Goal: Information Seeking & Learning: Learn about a topic

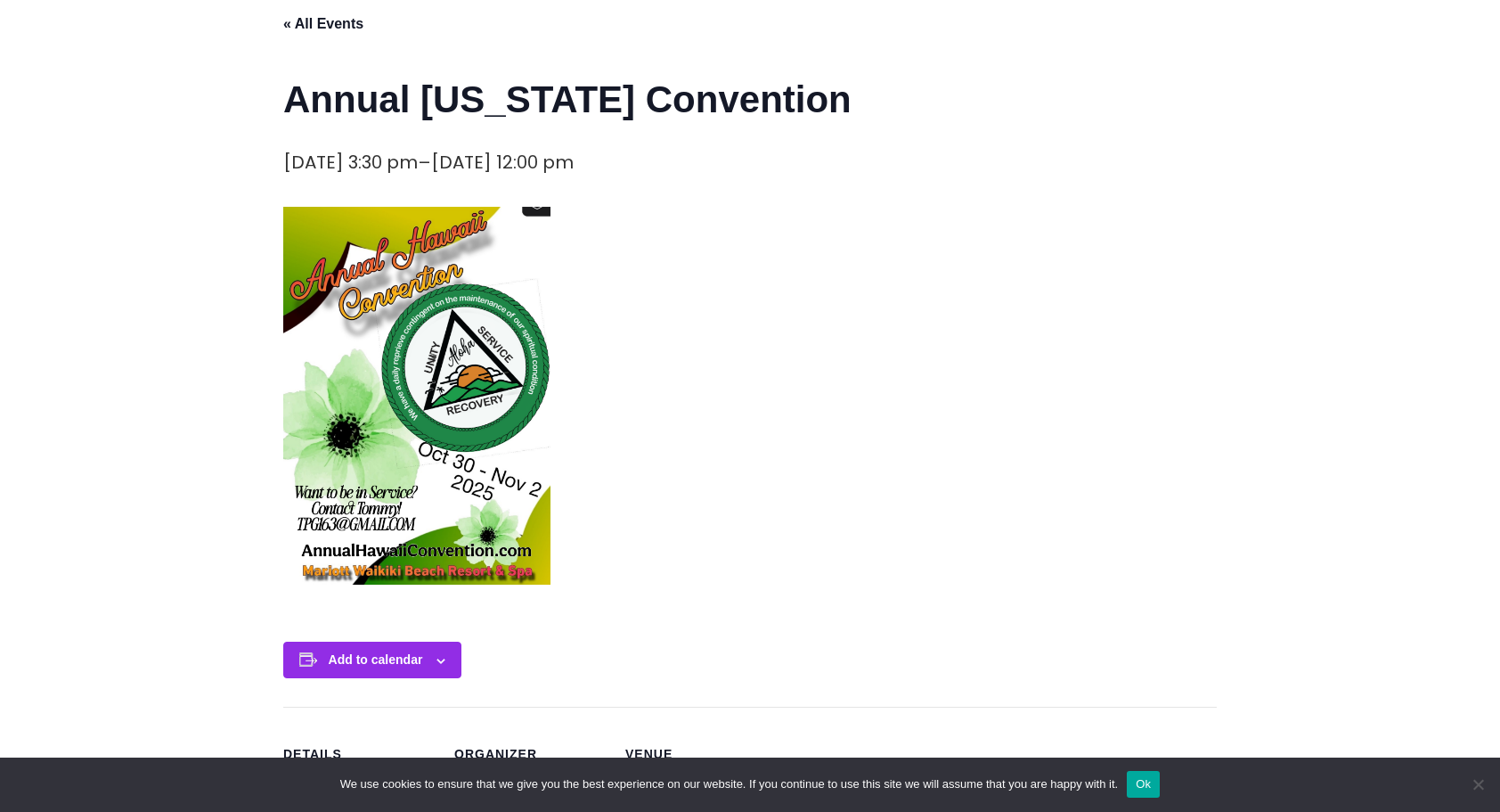
scroll to position [356, 0]
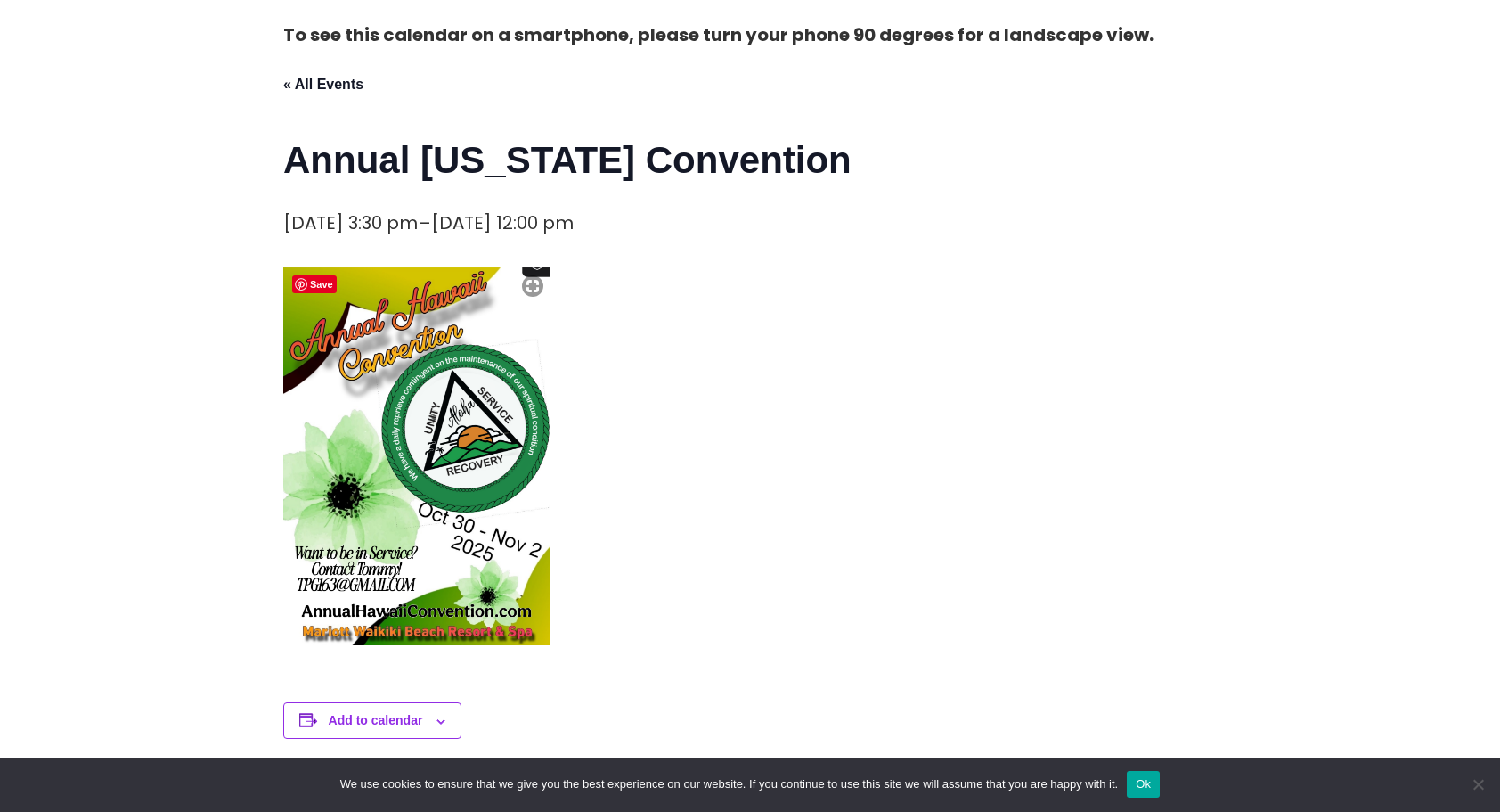
click at [389, 383] on img at bounding box center [417, 456] width 267 height 377
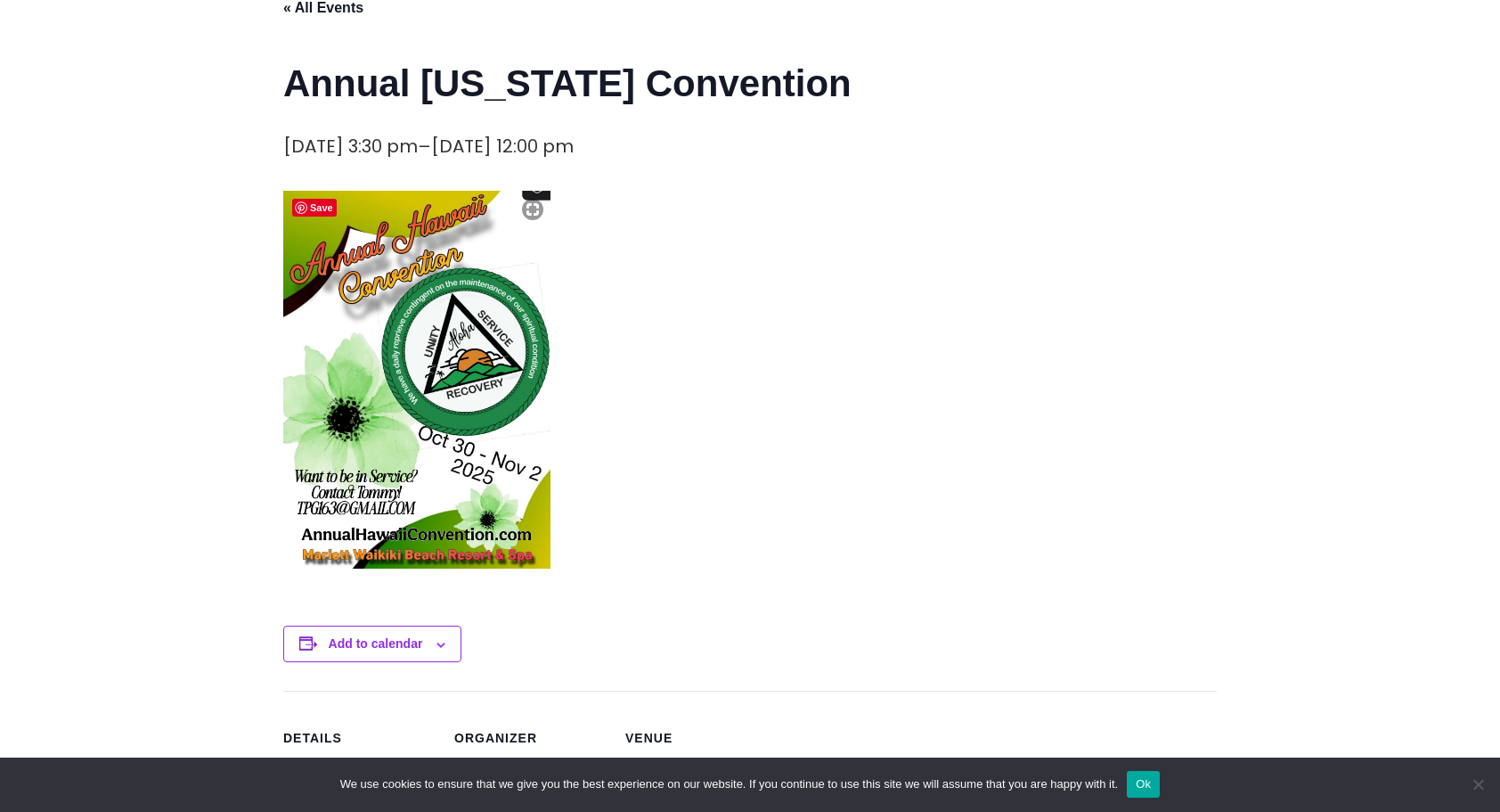
scroll to position [535, 0]
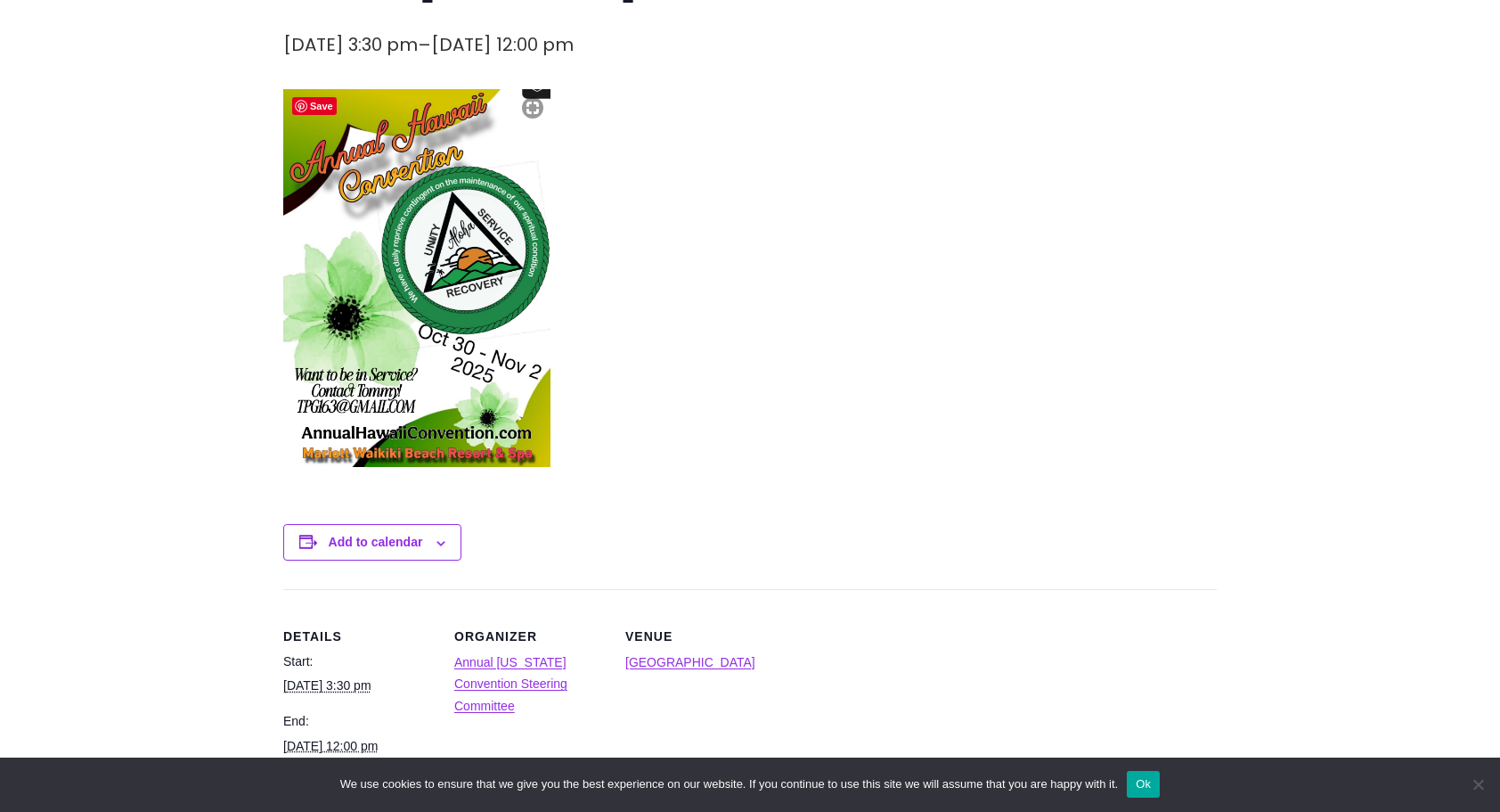
click at [402, 425] on img at bounding box center [417, 278] width 267 height 377
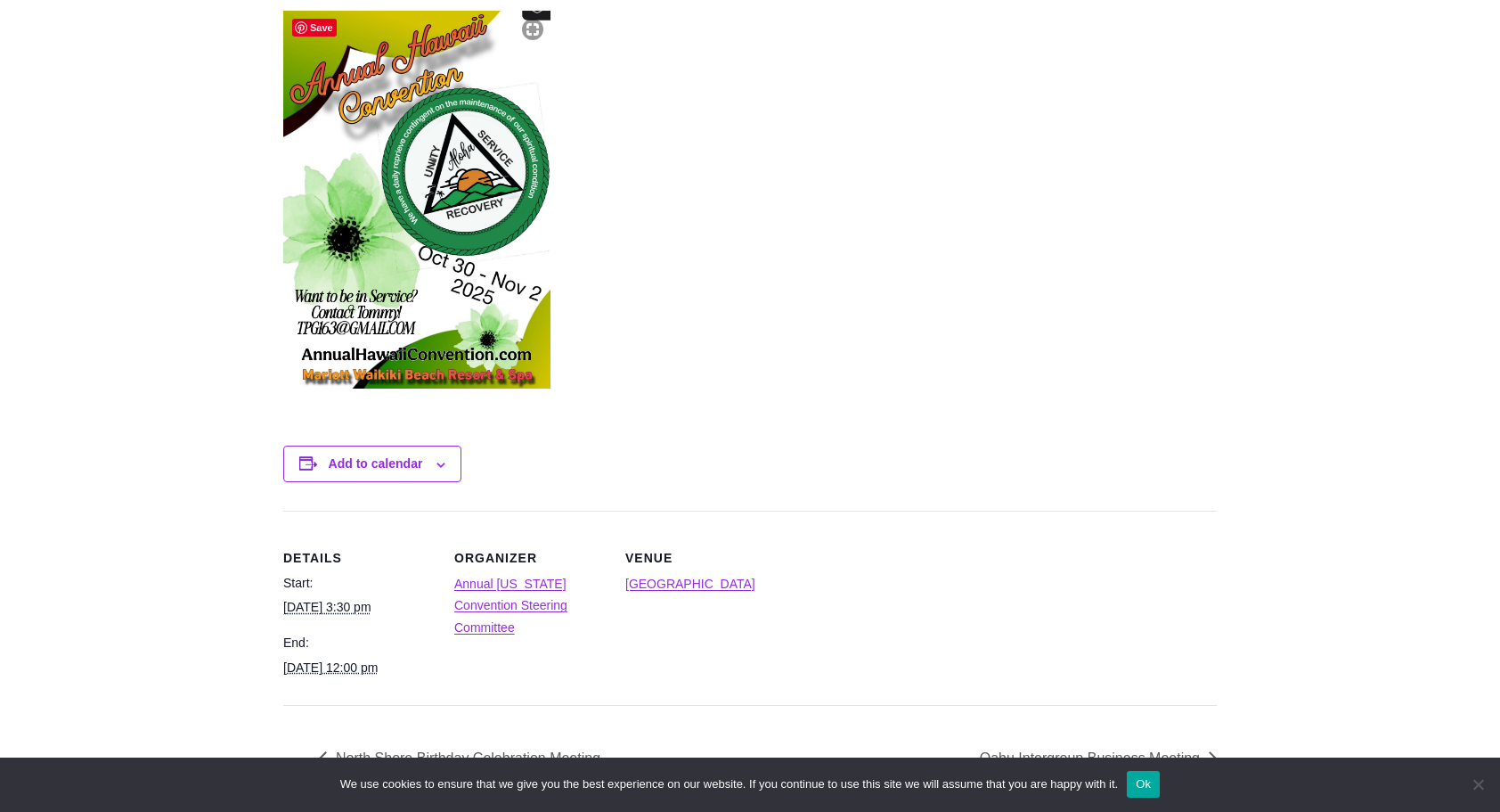
scroll to position [713, 0]
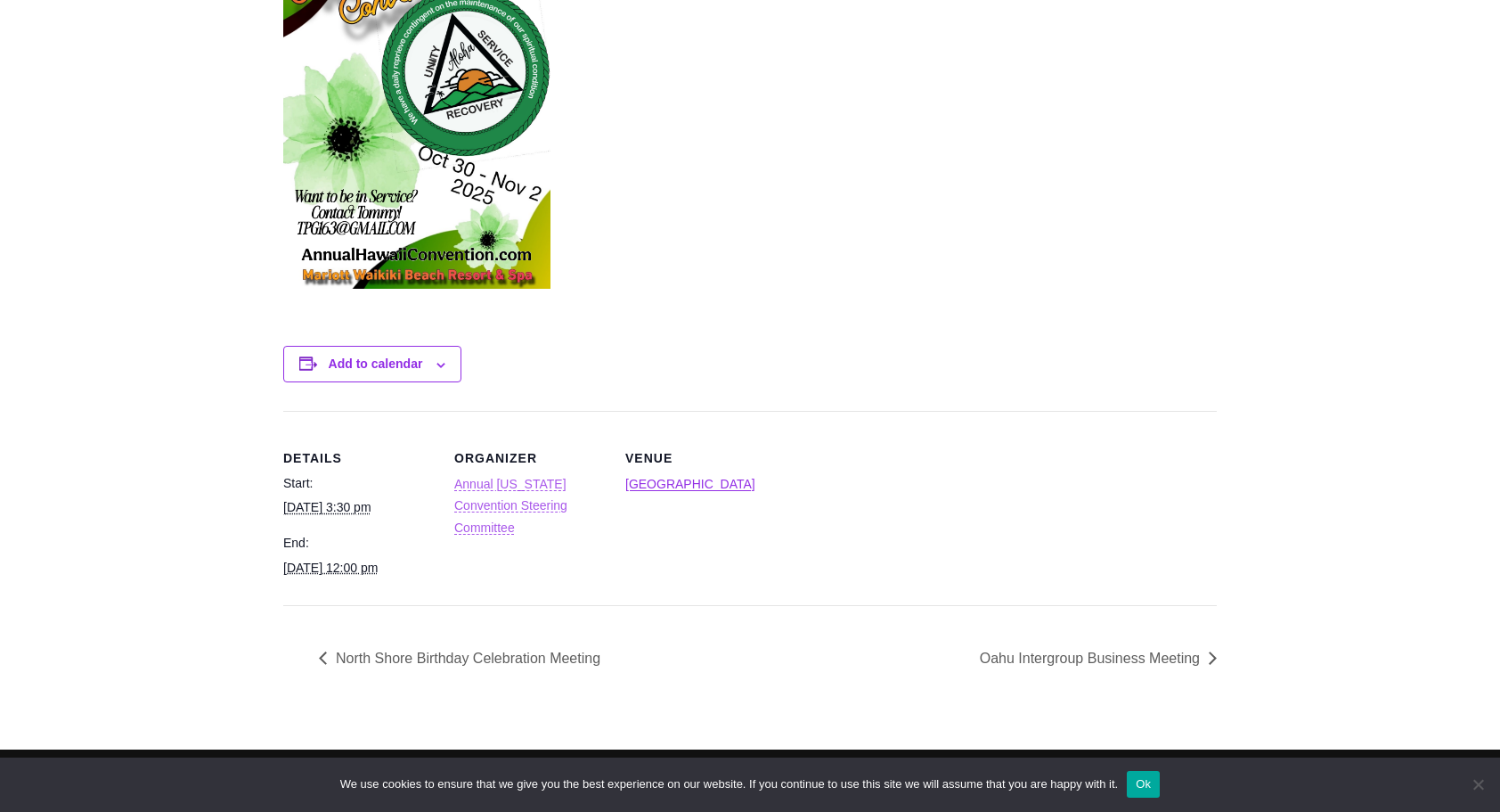
click at [535, 480] on link "Annual [US_STATE] Convention Steering Committee" at bounding box center [510, 505] width 113 height 58
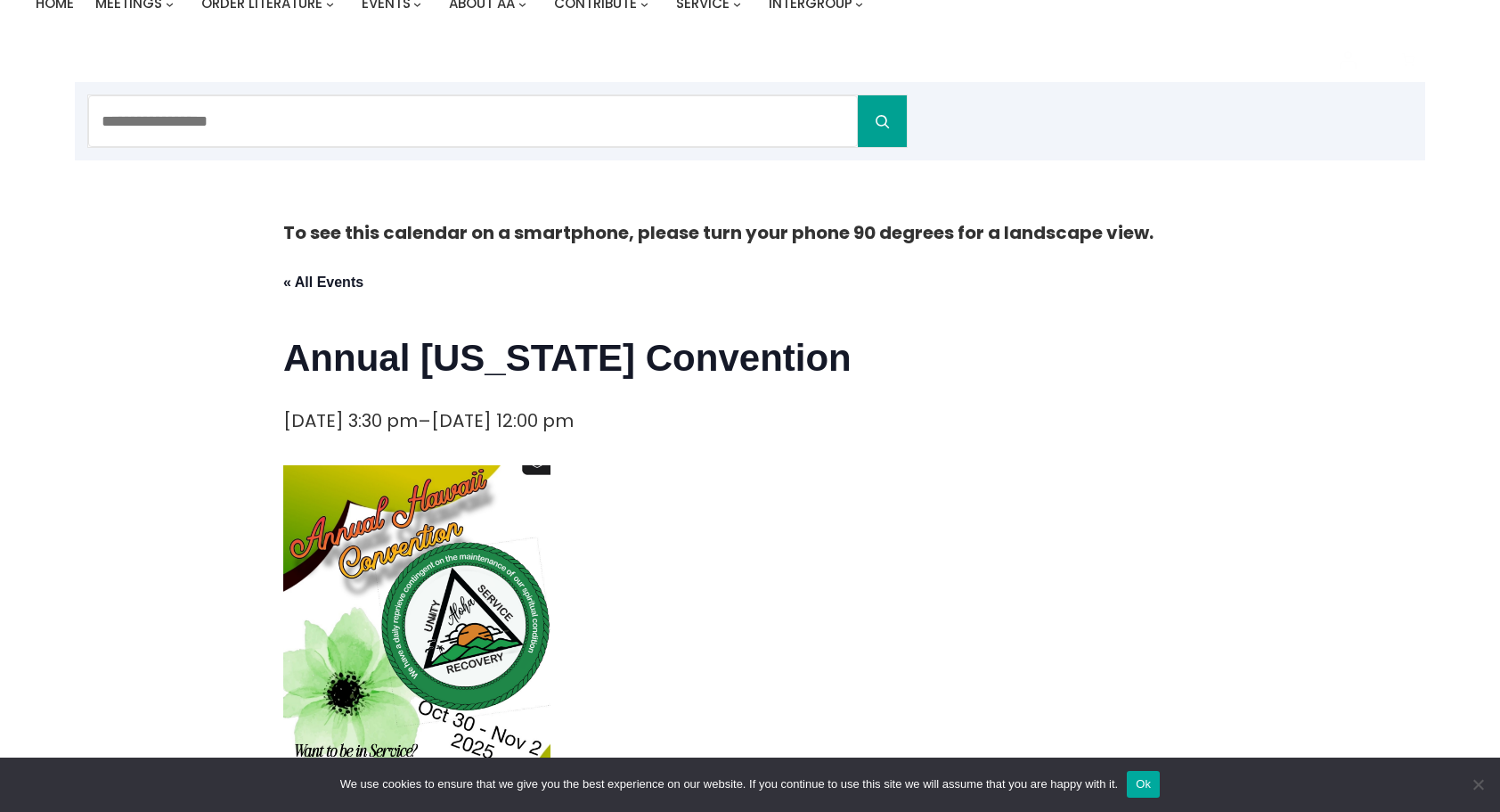
scroll to position [0, 0]
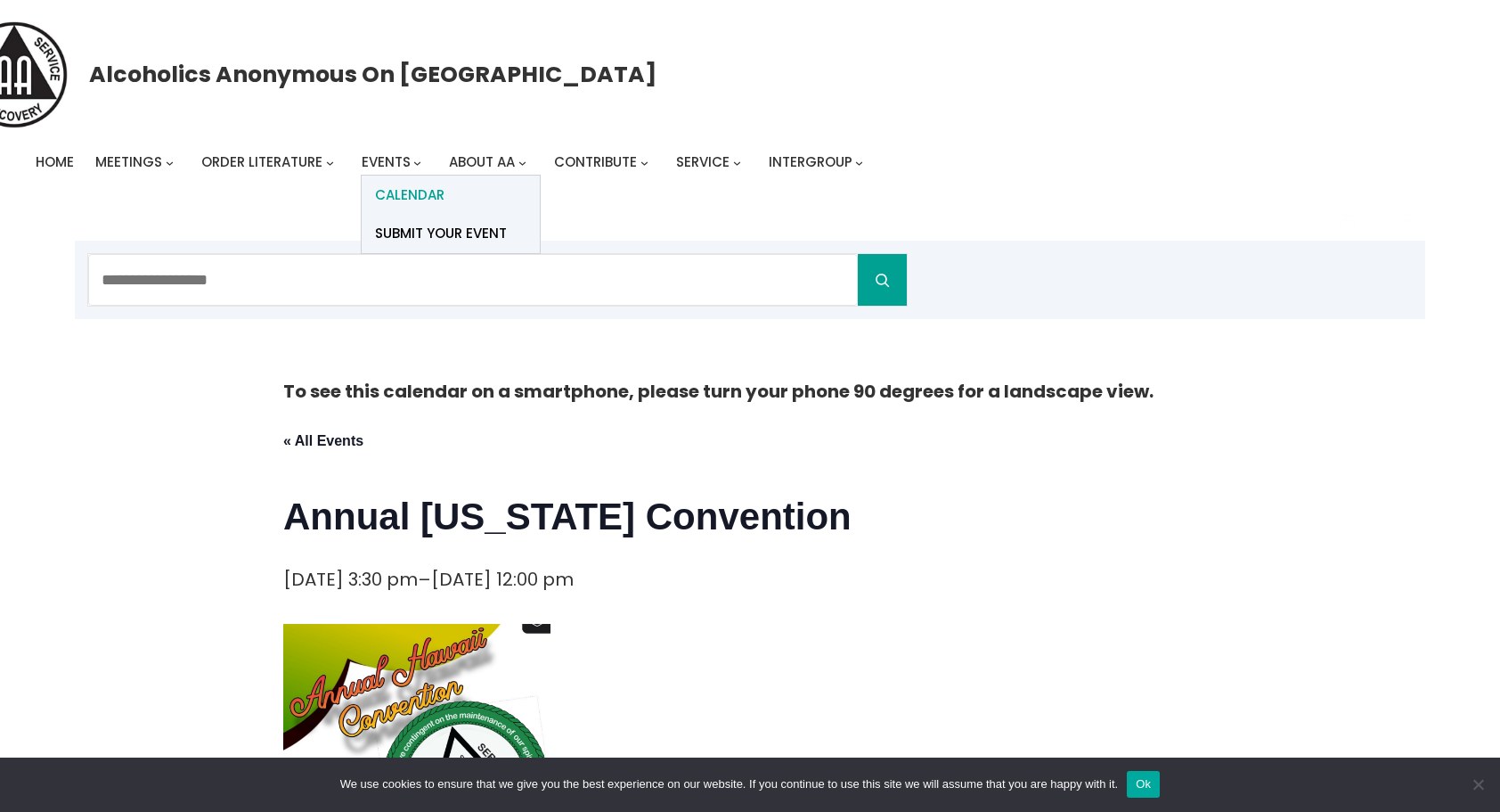
click at [400, 190] on span "Calendar" at bounding box center [409, 194] width 69 height 25
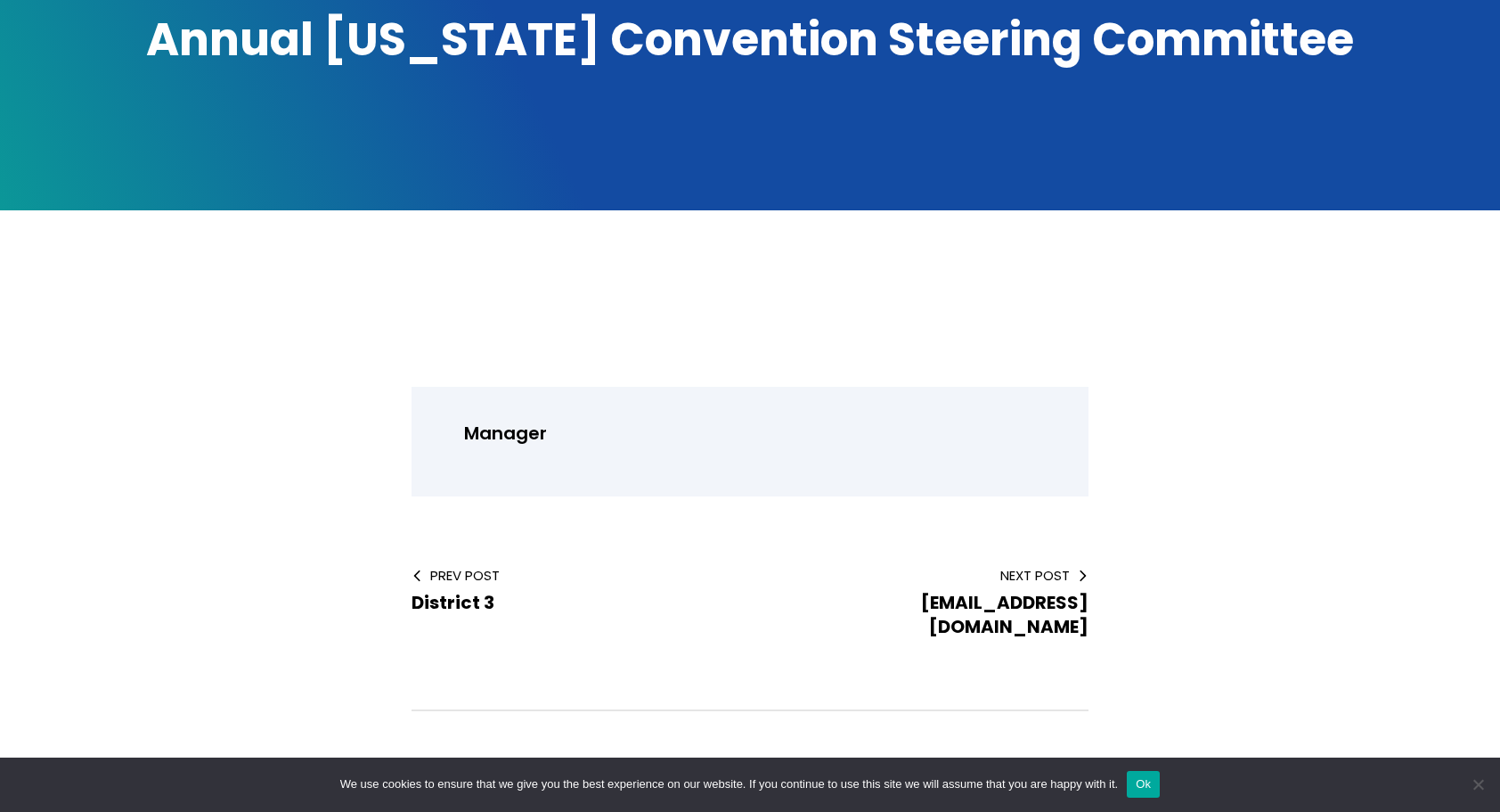
scroll to position [356, 0]
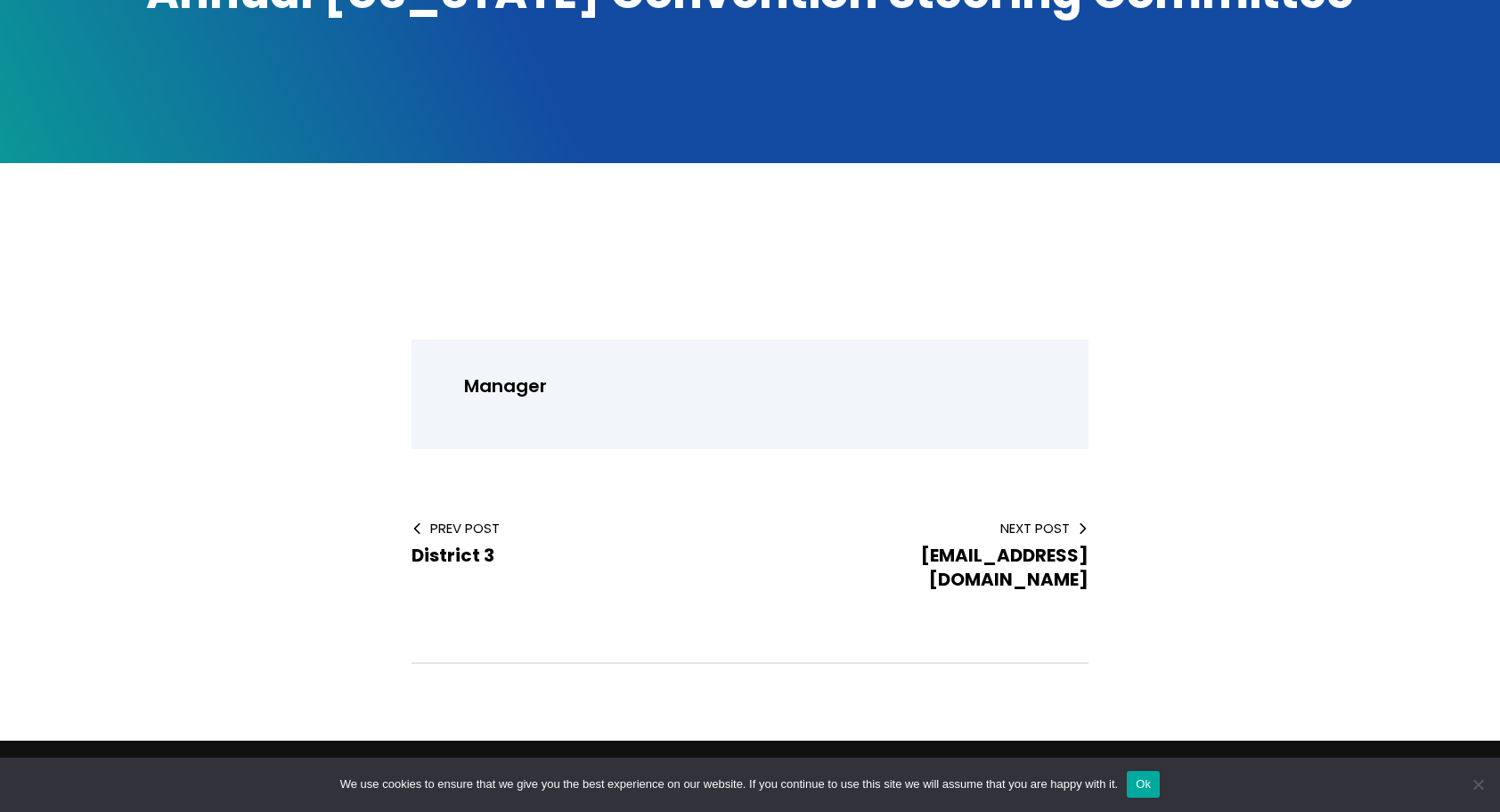
click at [548, 387] on p "Manager" at bounding box center [761, 387] width 593 height 31
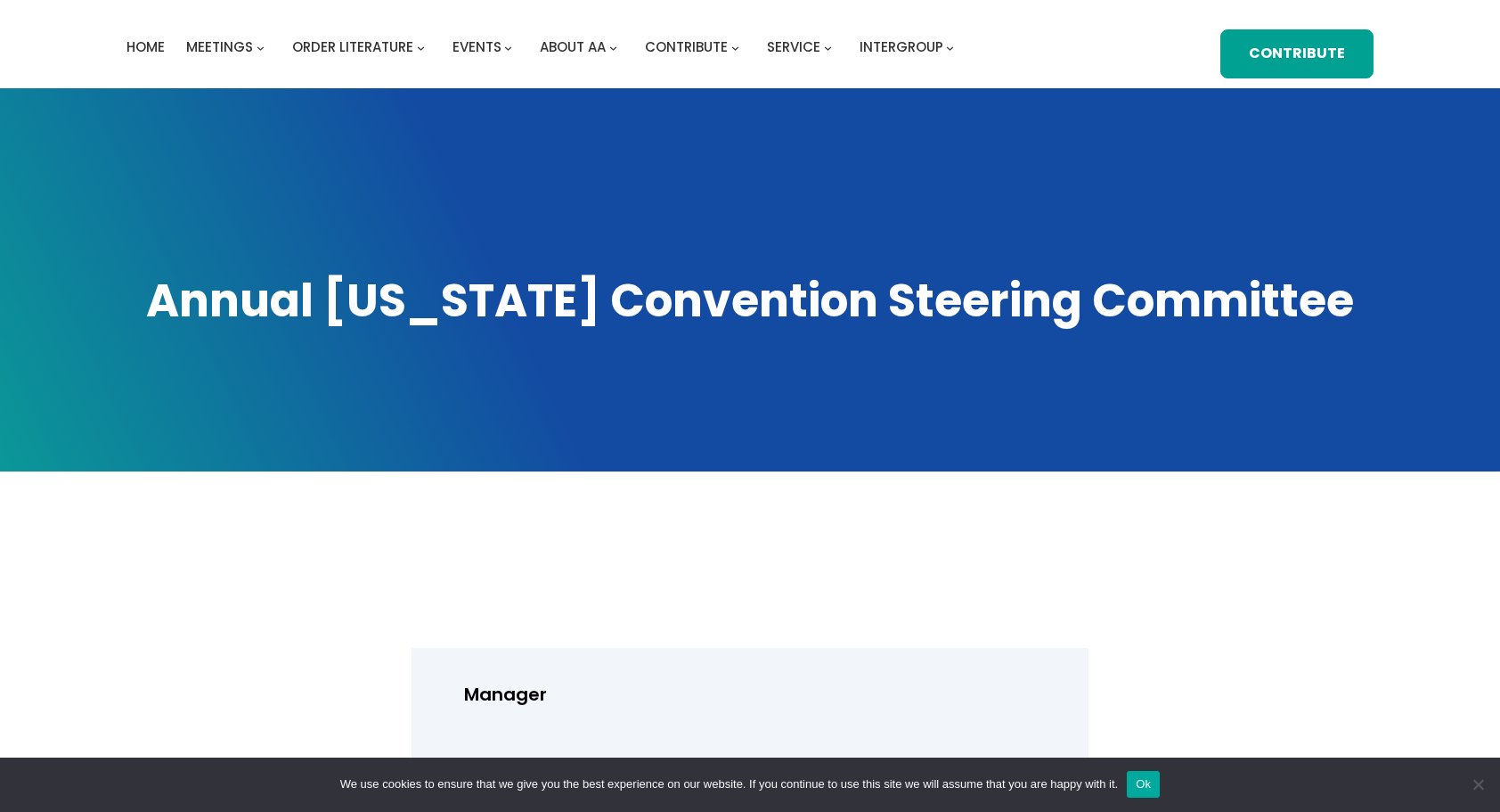
scroll to position [0, 0]
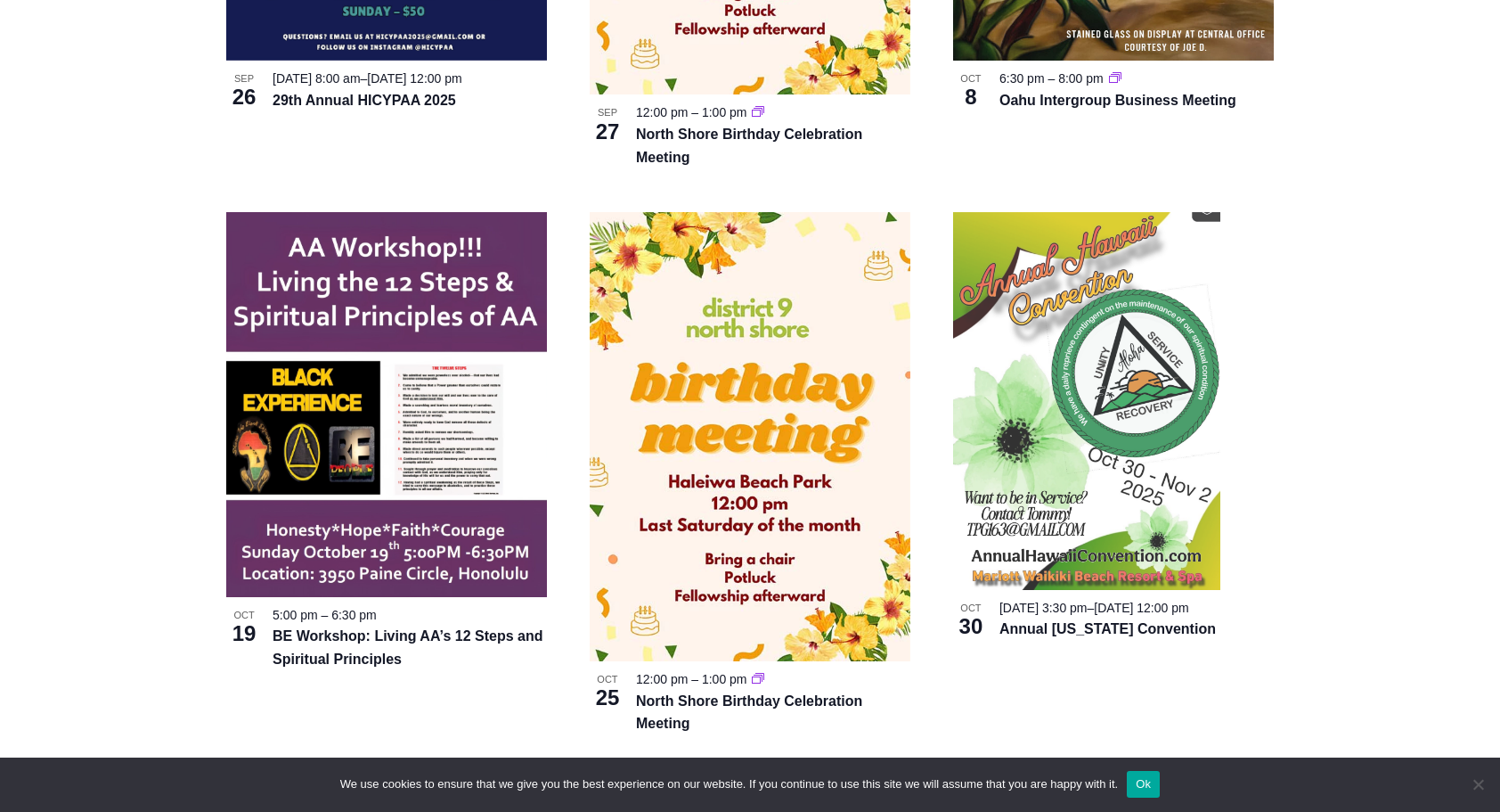
scroll to position [1069, 0]
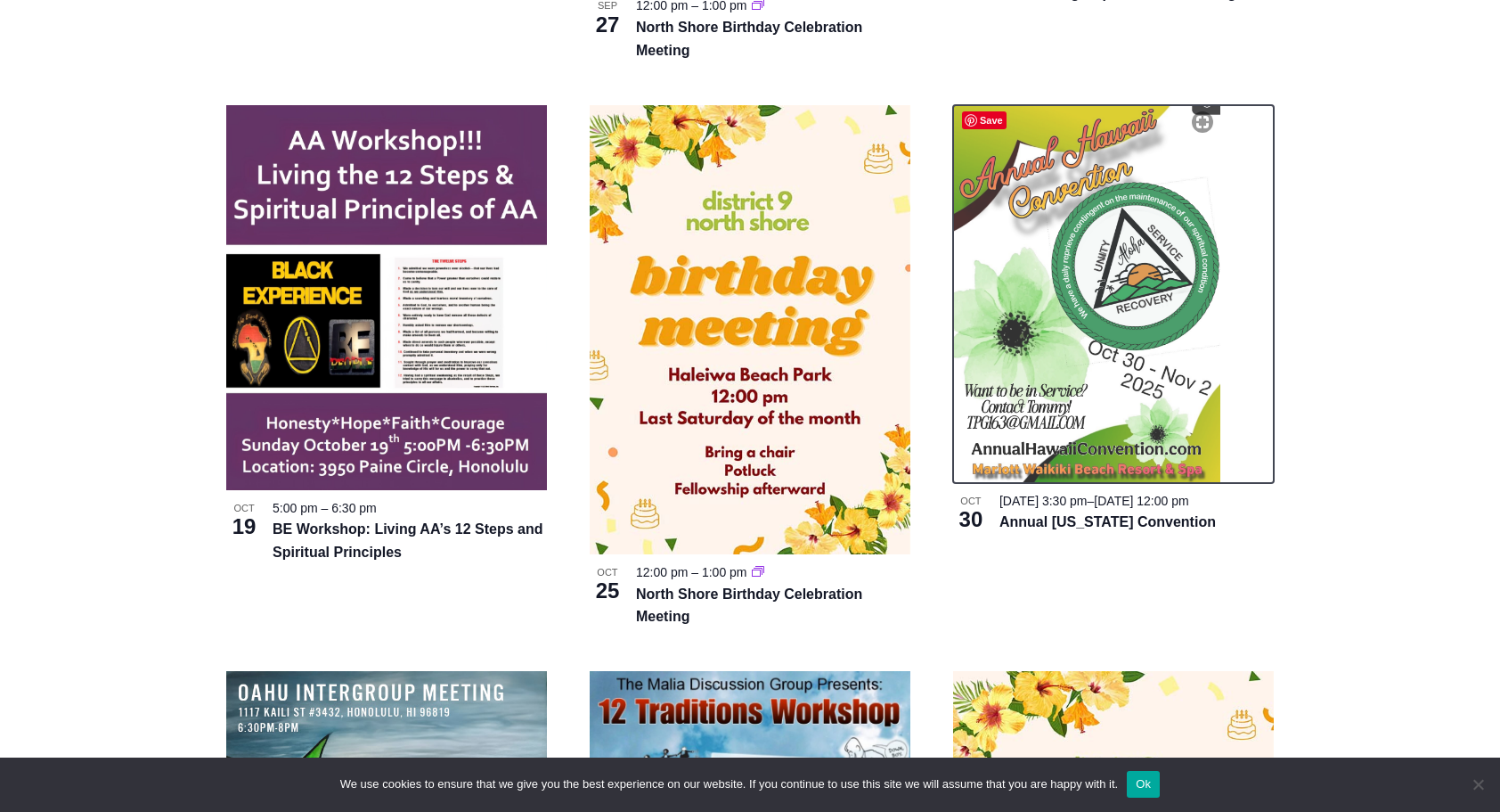
click at [1110, 362] on img at bounding box center [1087, 294] width 267 height 377
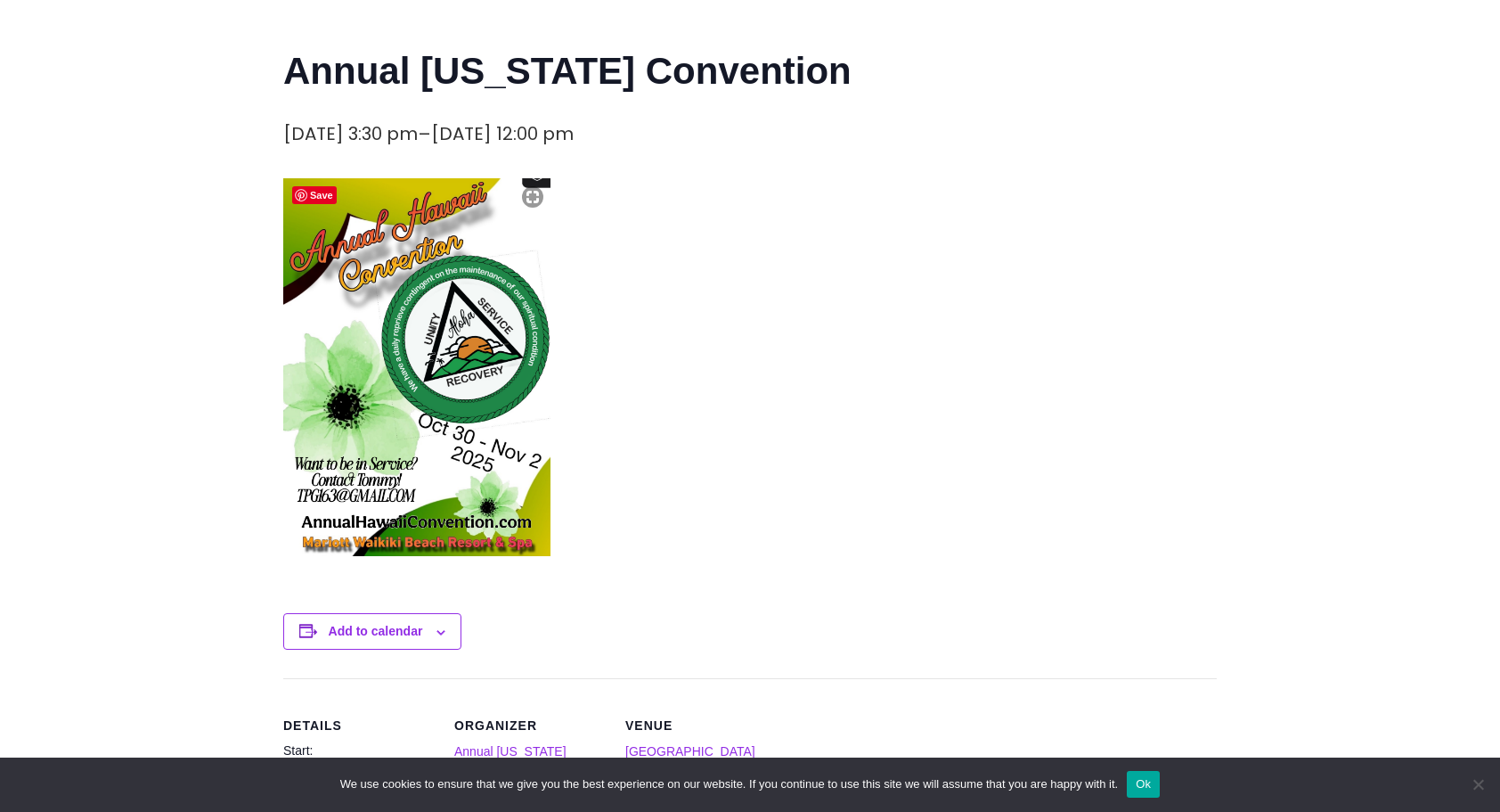
click at [412, 458] on img at bounding box center [417, 367] width 267 height 377
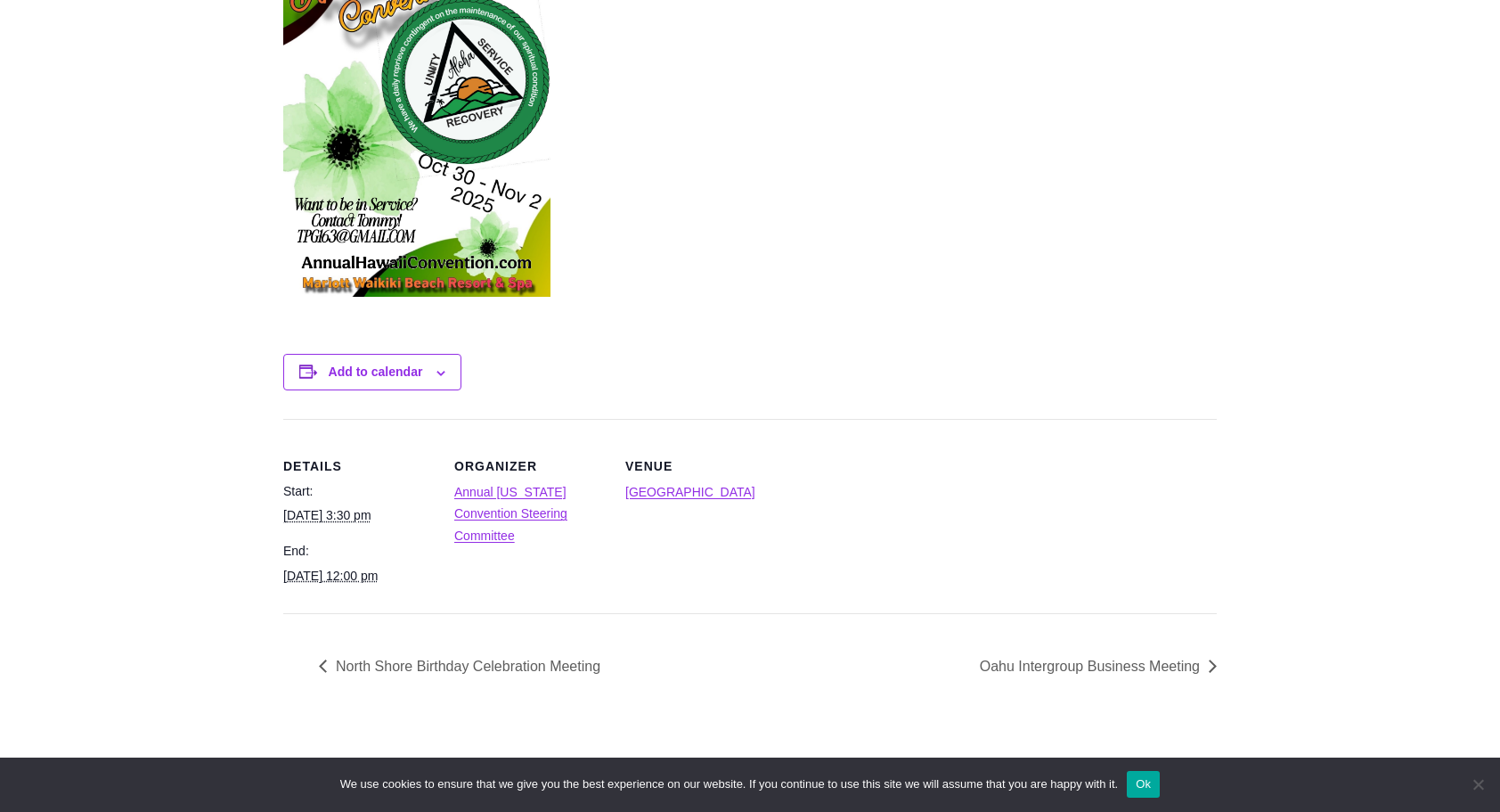
scroll to position [713, 0]
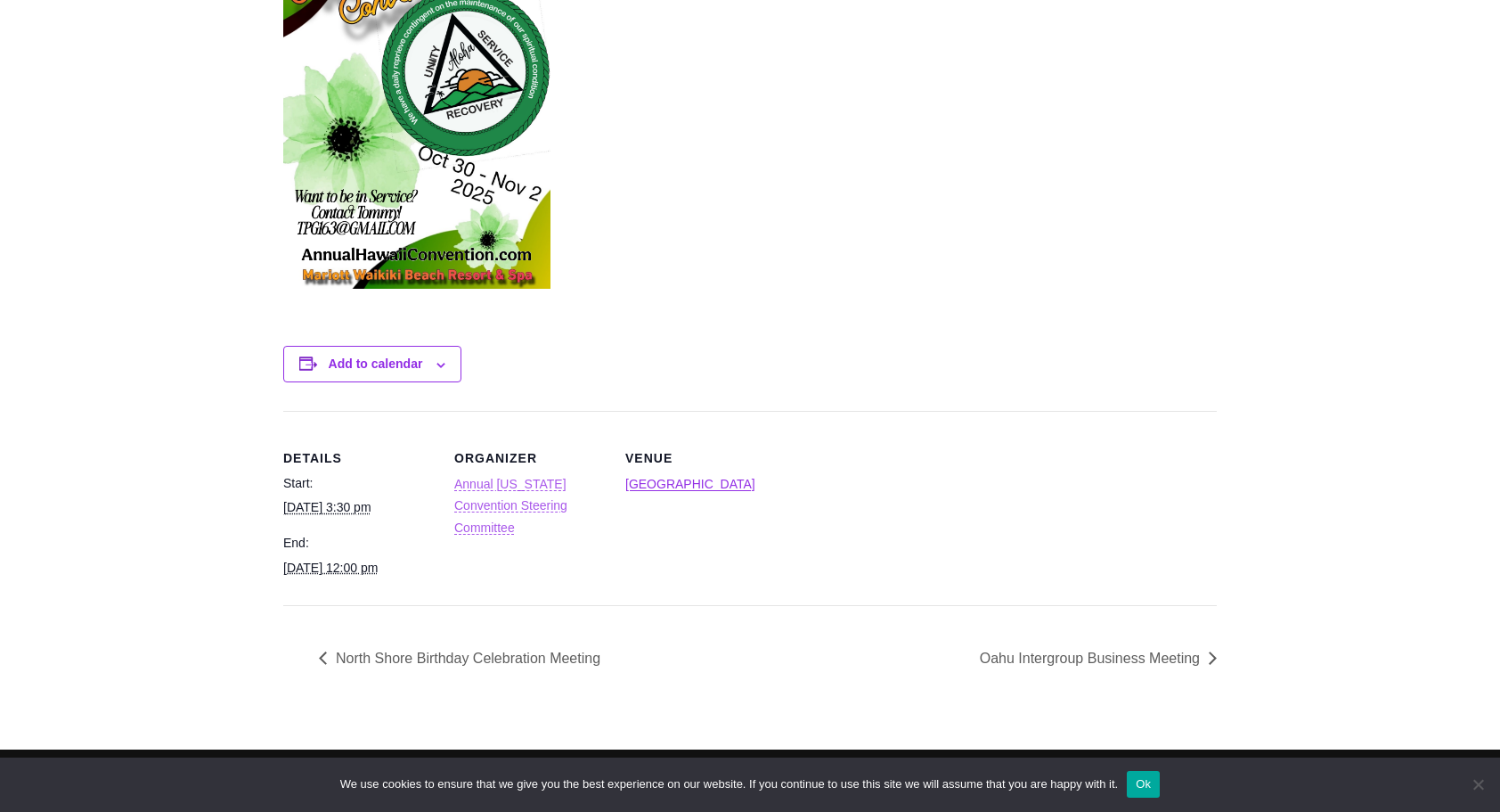
click at [502, 481] on link "Annual [US_STATE] Convention Steering Committee" at bounding box center [510, 505] width 113 height 58
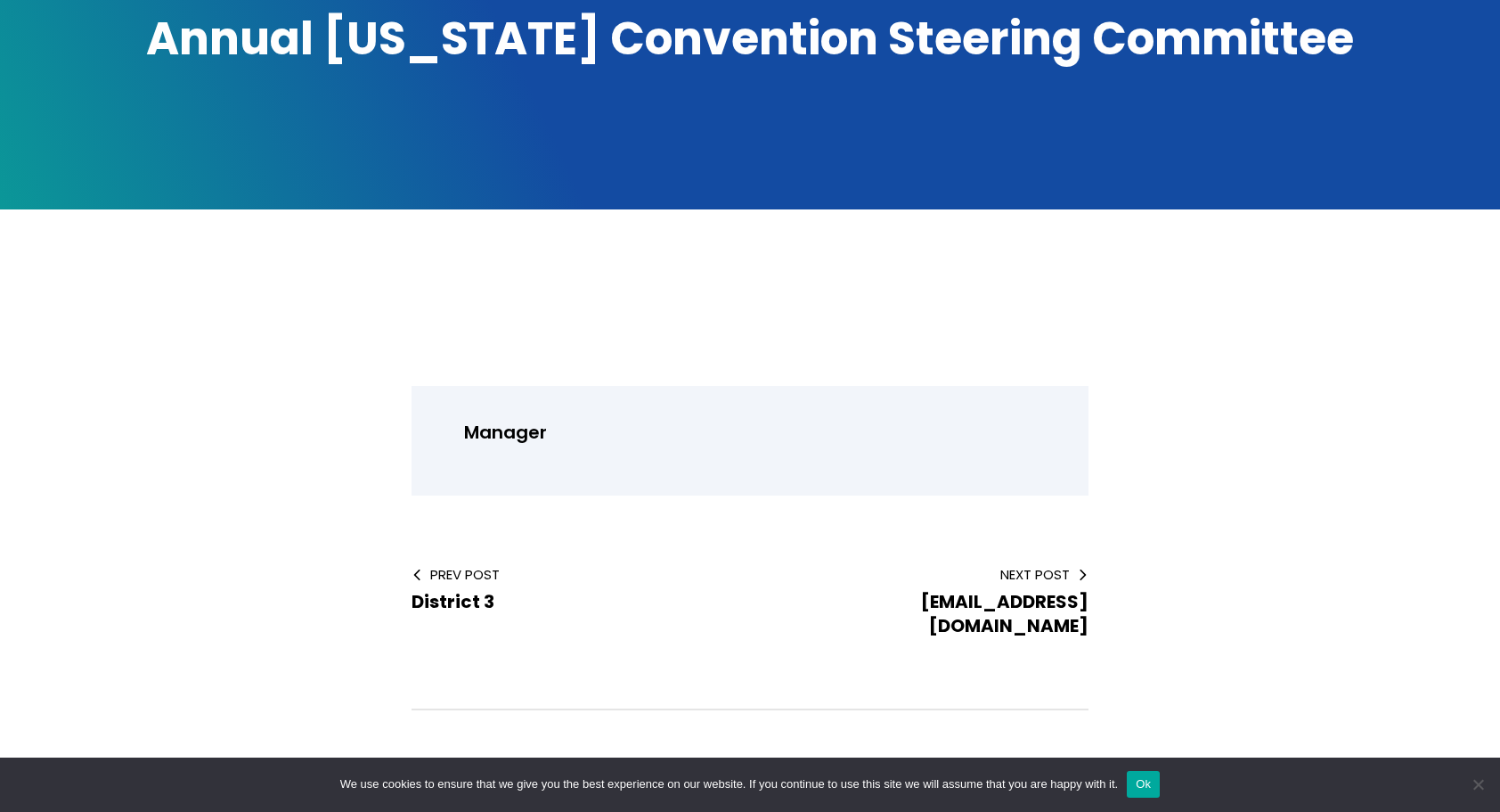
scroll to position [356, 0]
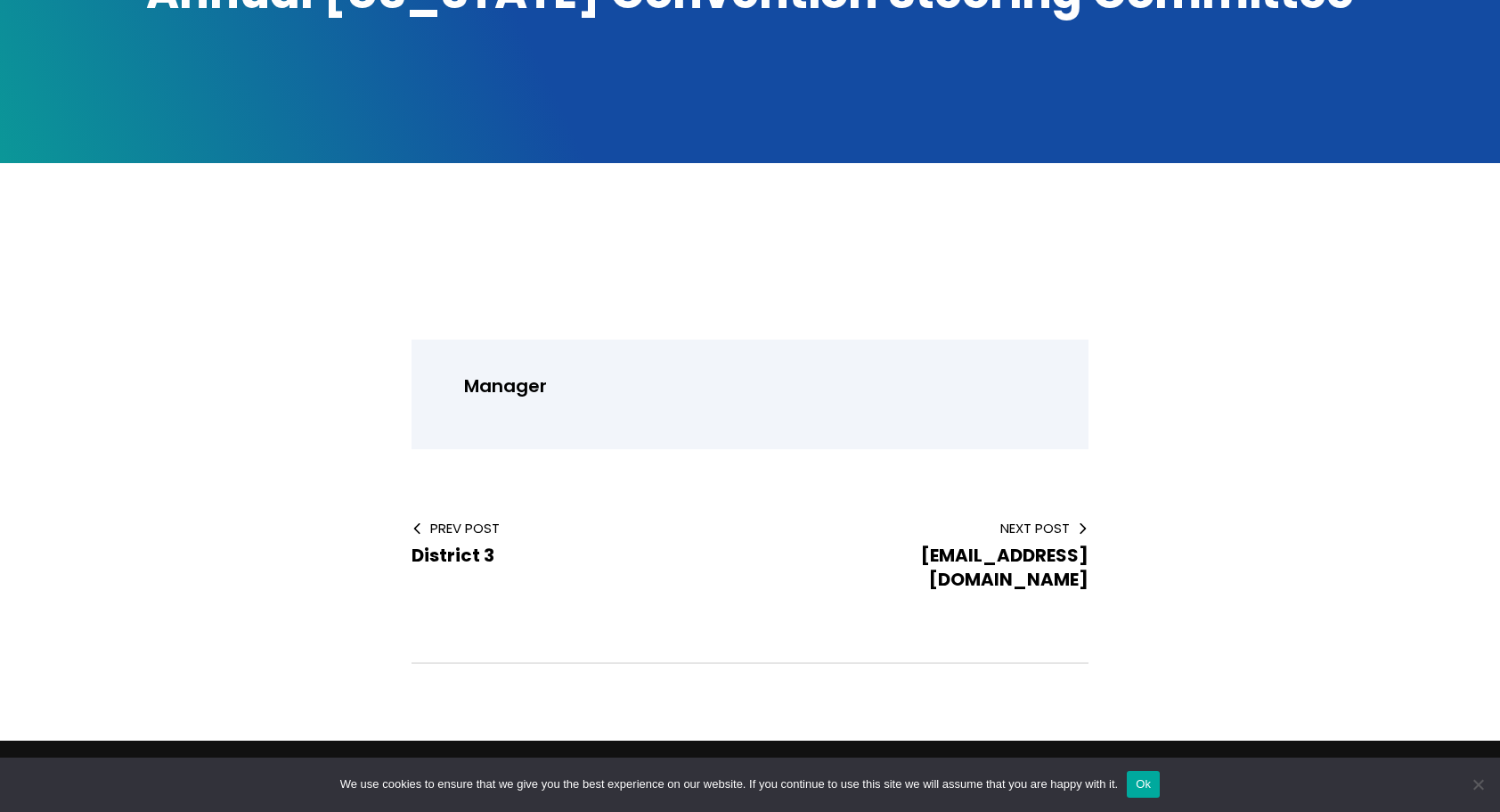
click at [543, 415] on div "Manager" at bounding box center [756, 394] width 602 height 47
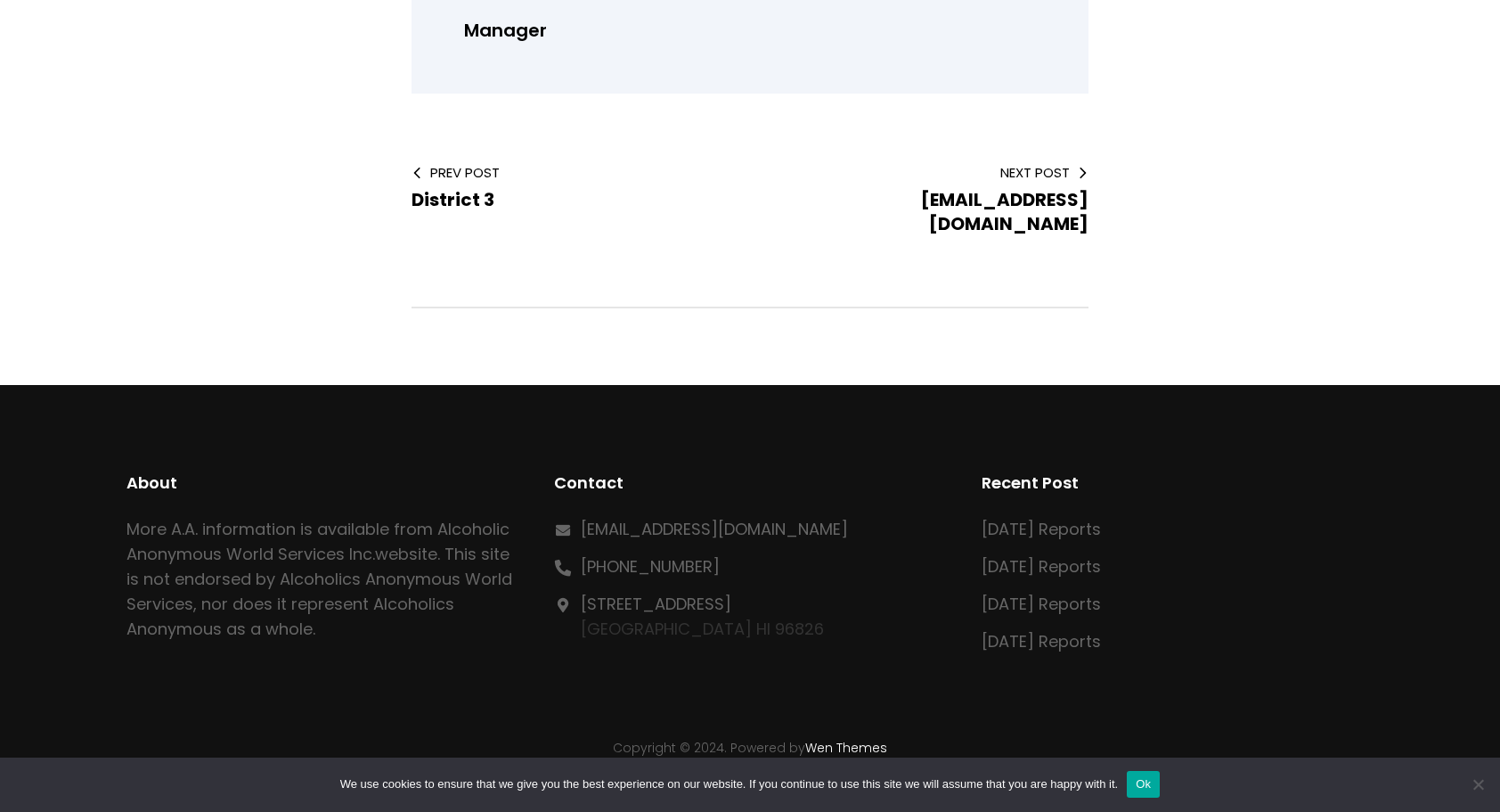
scroll to position [714, 0]
